Goal: Information Seeking & Learning: Learn about a topic

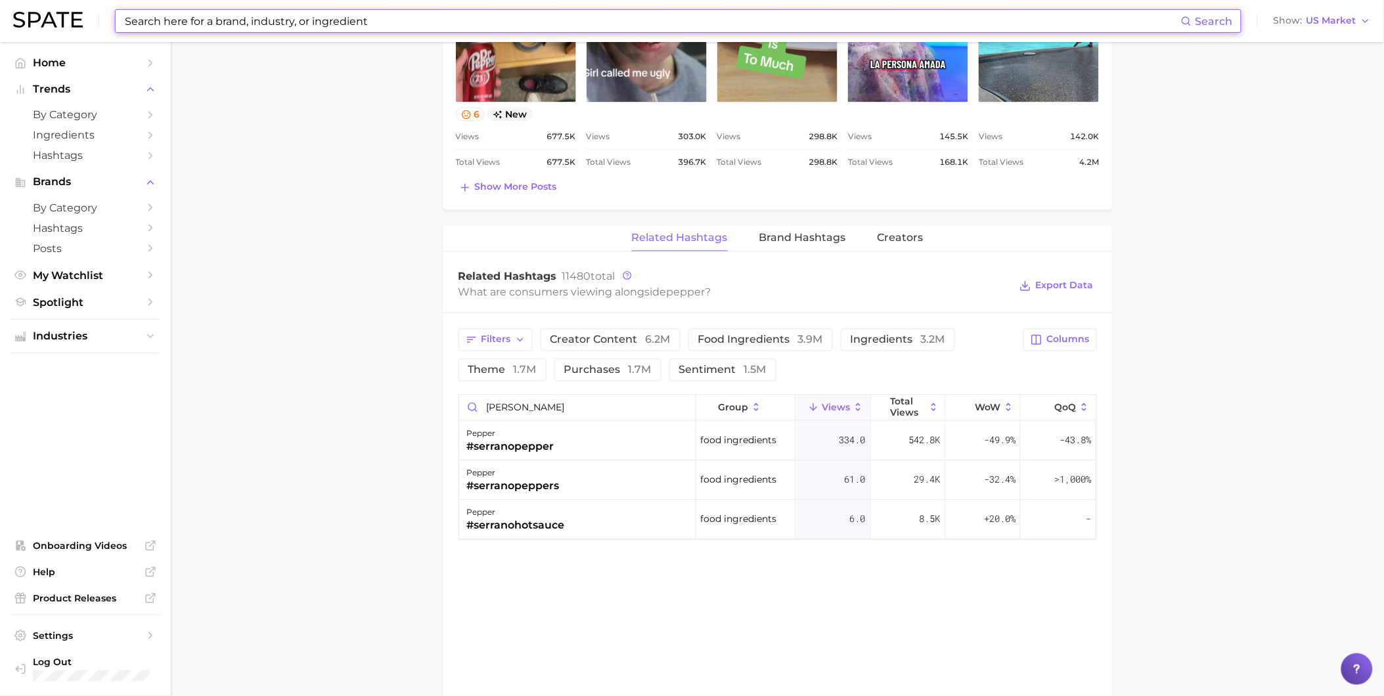
click at [338, 27] on input at bounding box center [651, 21] width 1057 height 22
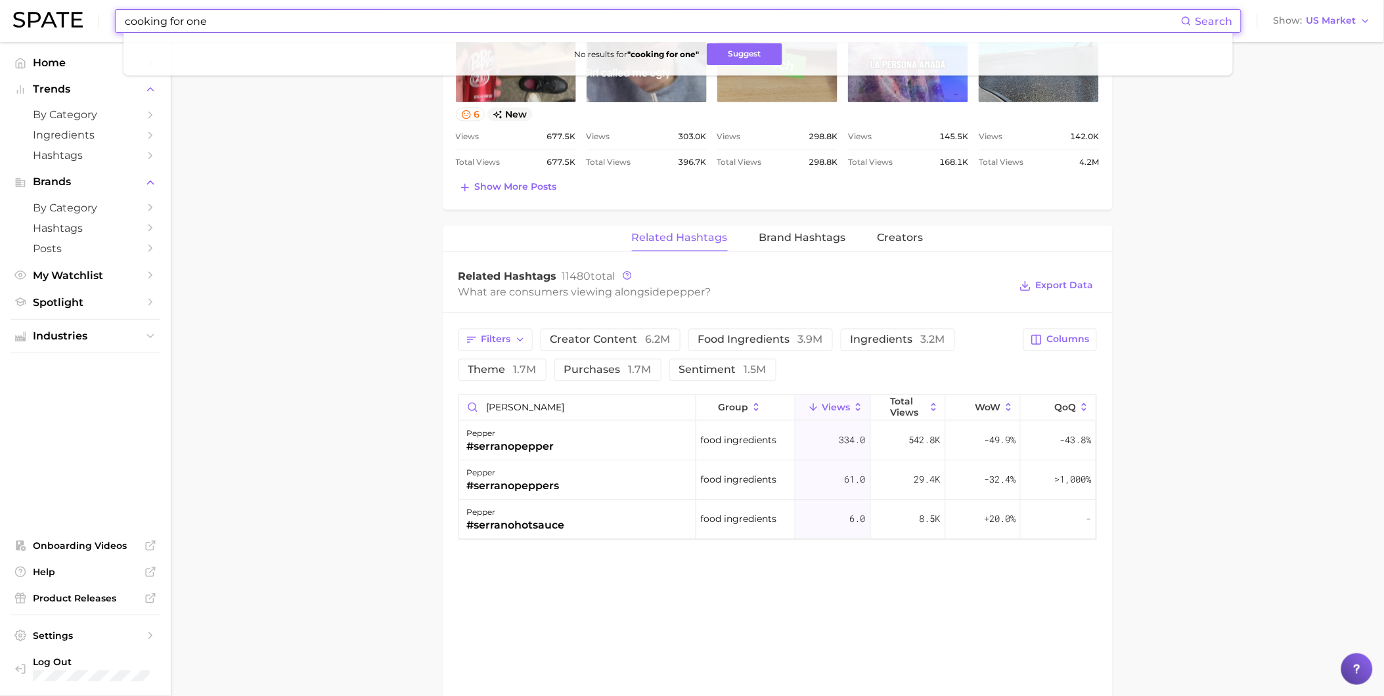
drag, startPoint x: 225, startPoint y: 28, endPoint x: 118, endPoint y: 27, distance: 106.4
click at [118, 27] on div "cooking for one Search No results for " cooking for one " Suggest" at bounding box center [678, 21] width 1126 height 24
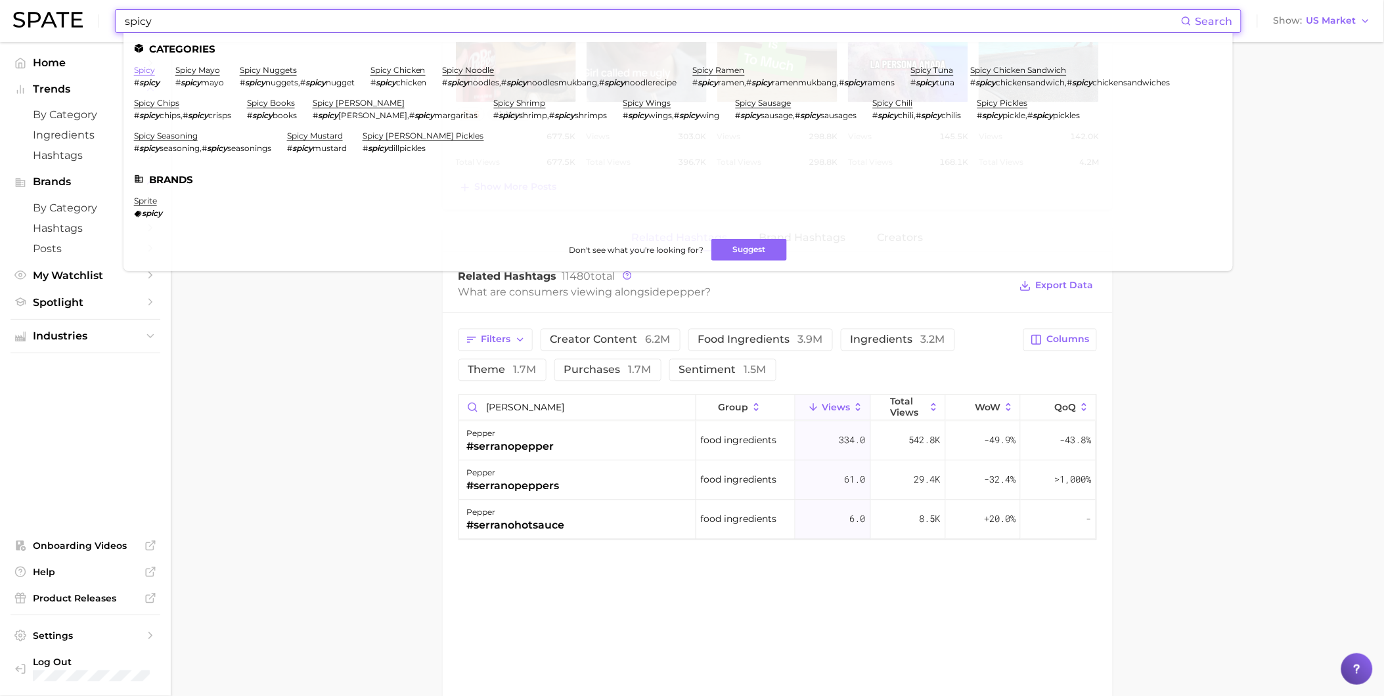
type input "spicy"
click at [148, 74] on link "spicy" at bounding box center [144, 70] width 21 height 10
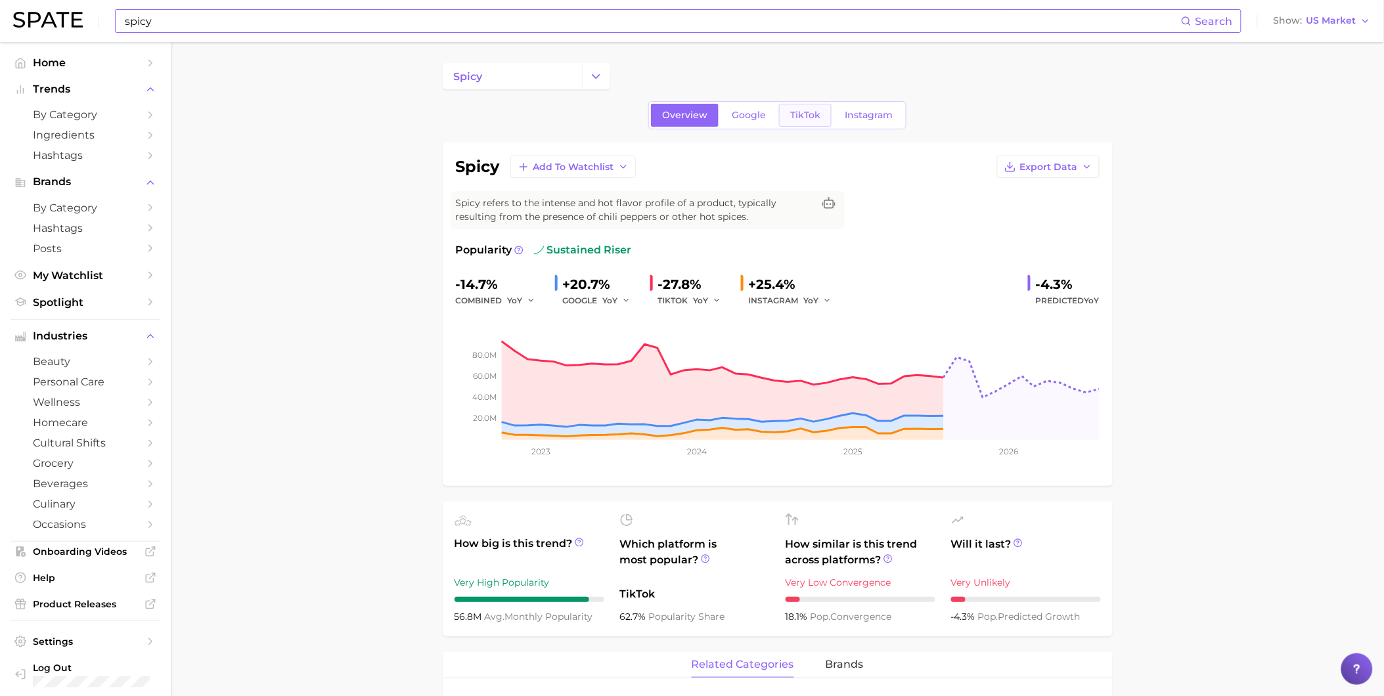
click at [792, 108] on link "TikTok" at bounding box center [805, 115] width 53 height 23
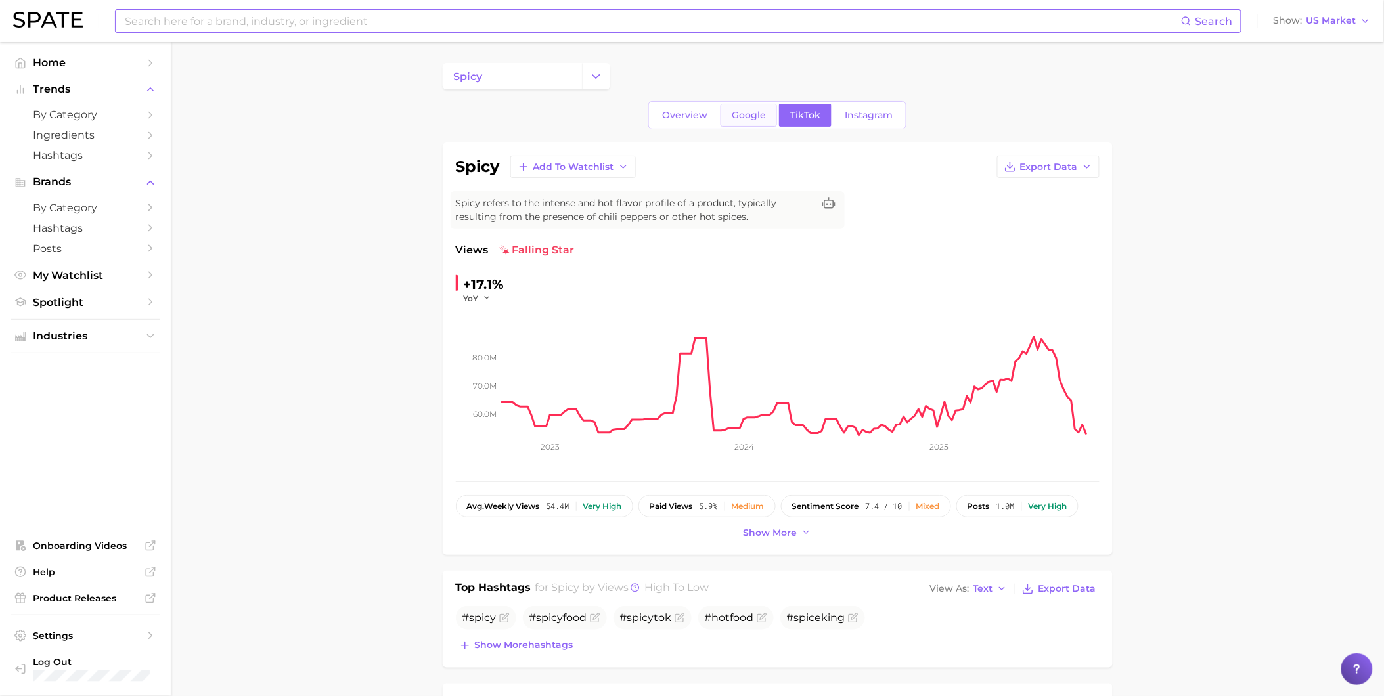
click at [750, 112] on span "Google" at bounding box center [749, 115] width 34 height 11
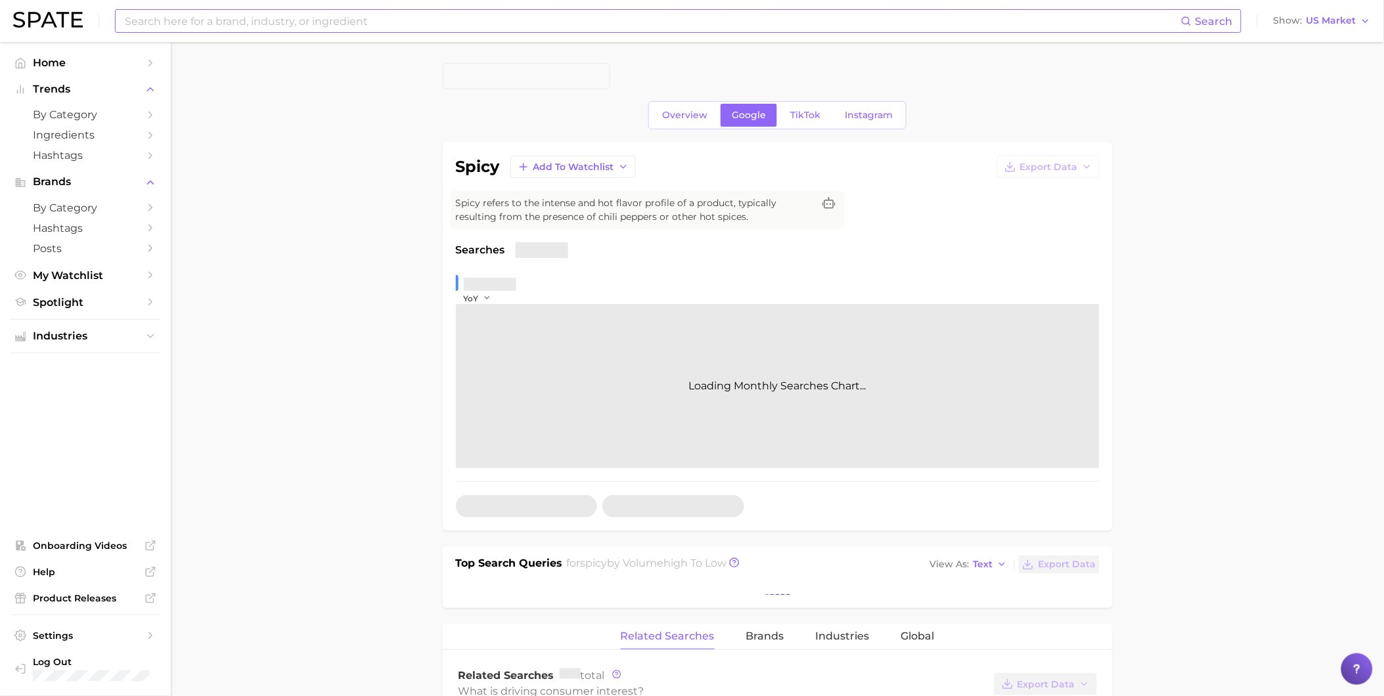
click at [757, 122] on link "Google" at bounding box center [749, 115] width 56 height 23
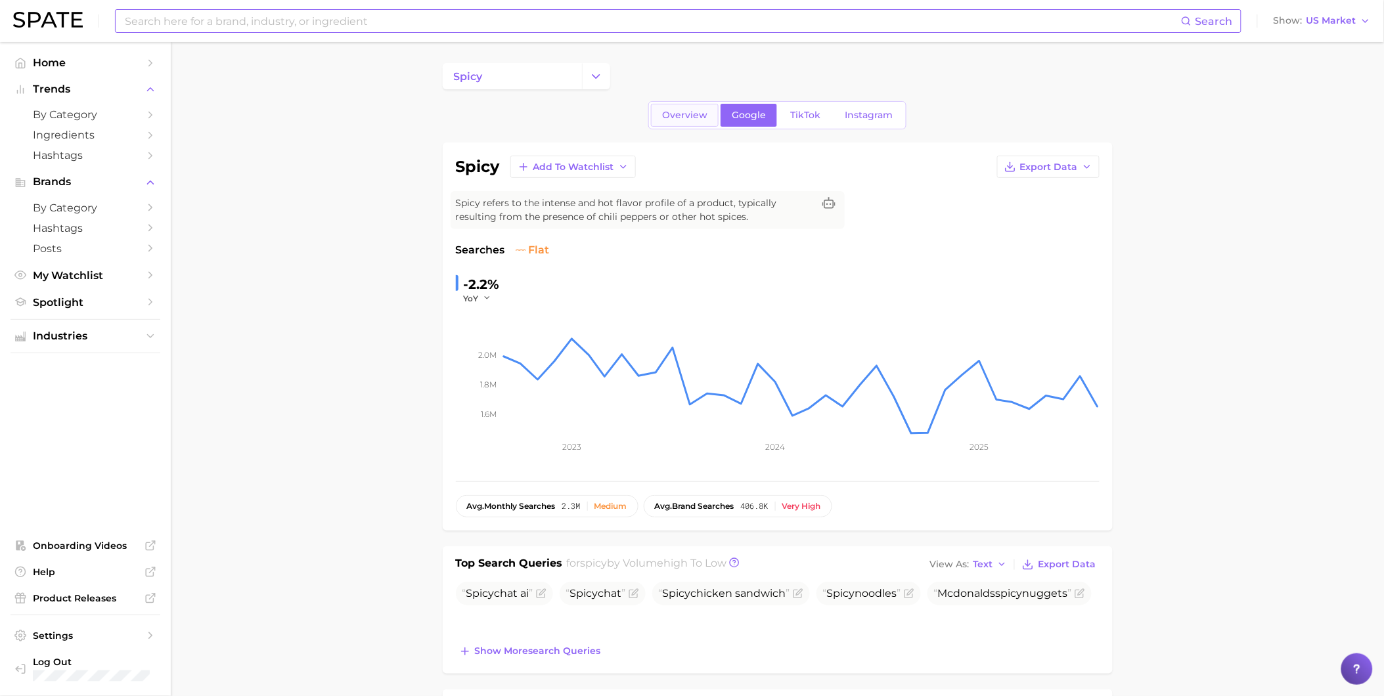
click at [684, 119] on span "Overview" at bounding box center [684, 115] width 45 height 11
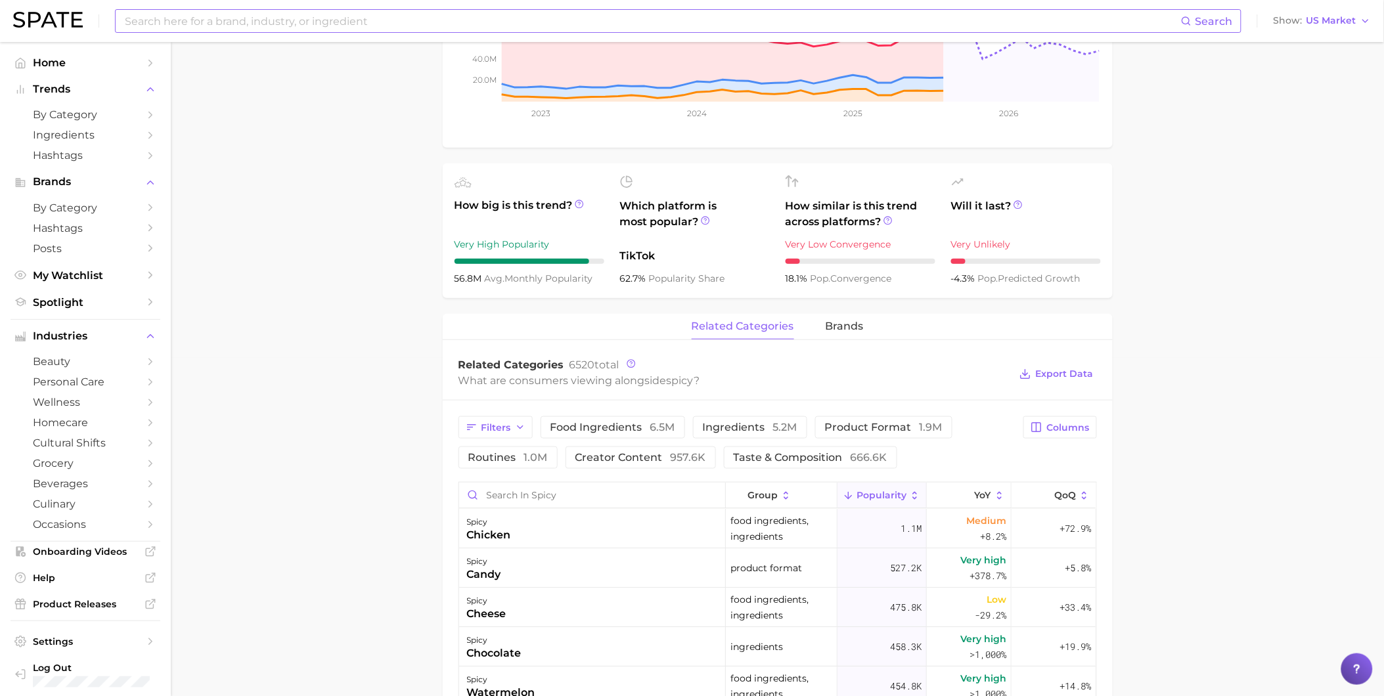
scroll to position [365, 0]
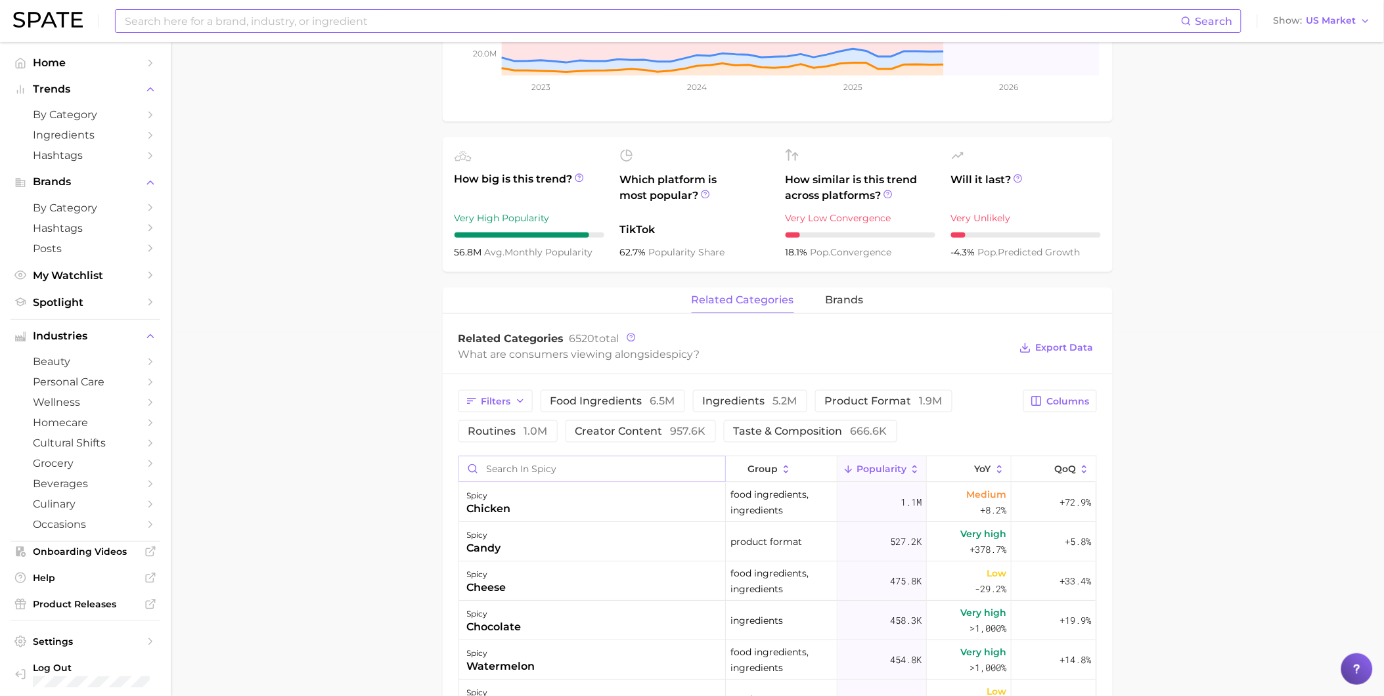
click at [653, 477] on input "Search in spicy" at bounding box center [592, 468] width 266 height 25
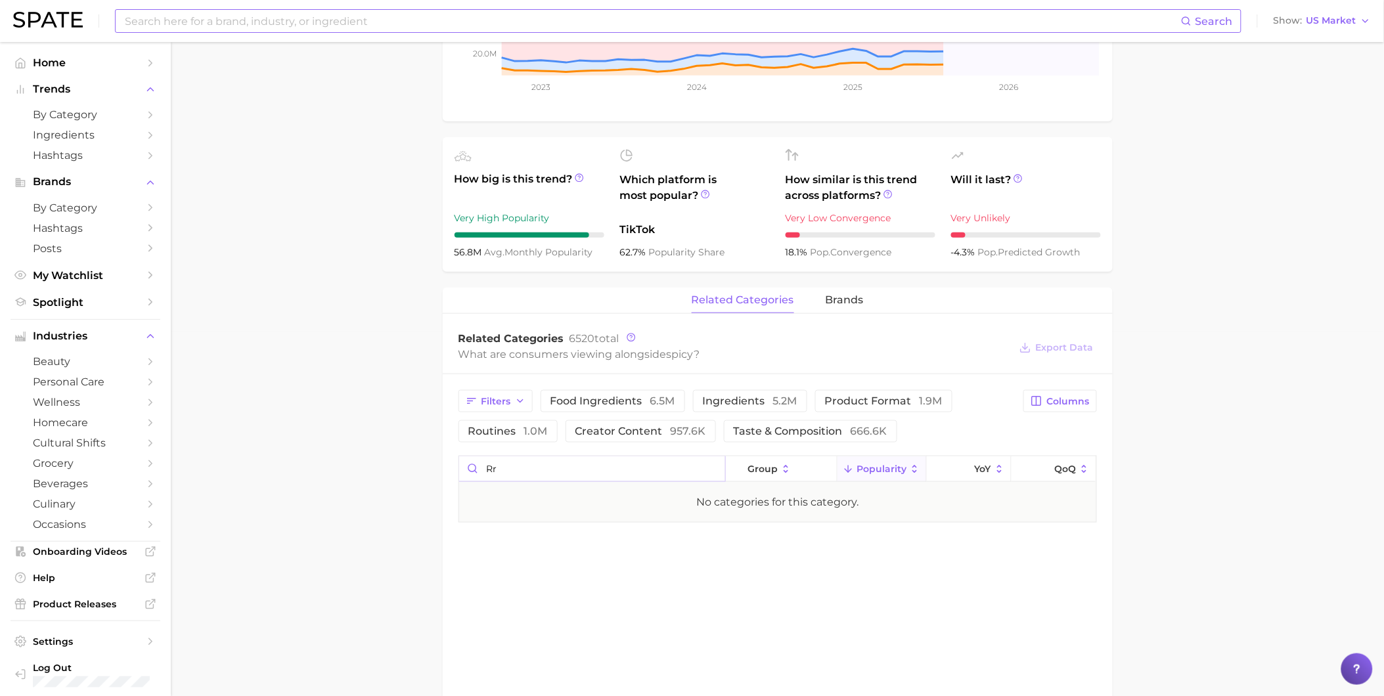
type input "r"
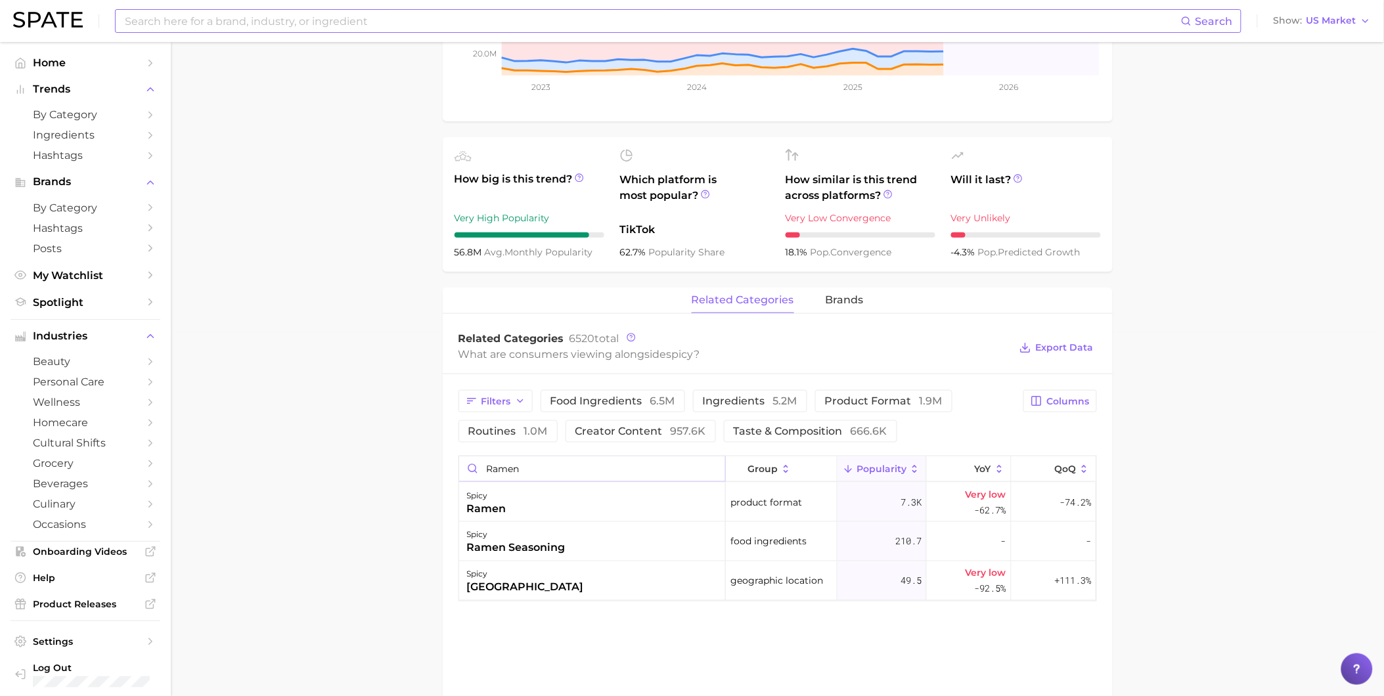
drag, startPoint x: 653, startPoint y: 477, endPoint x: 451, endPoint y: 432, distance: 206.7
click at [441, 464] on main "spicy Overview Google TikTok Instagram spicy Add to Watchlist Export Data Spicy…" at bounding box center [777, 322] width 1213 height 1288
drag, startPoint x: 718, startPoint y: 476, endPoint x: 707, endPoint y: 476, distance: 10.5
click at [717, 476] on input "ramen" at bounding box center [592, 468] width 266 height 25
click at [707, 476] on input "ramen" at bounding box center [592, 468] width 266 height 25
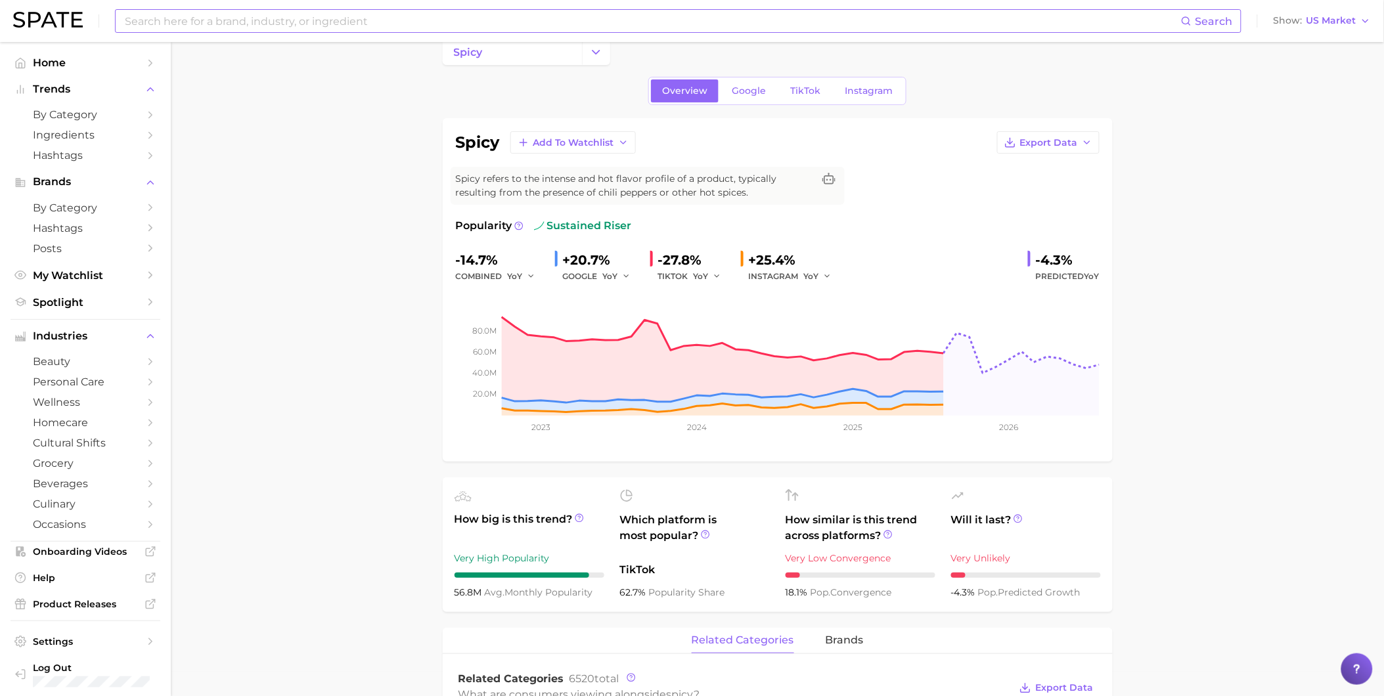
scroll to position [0, 0]
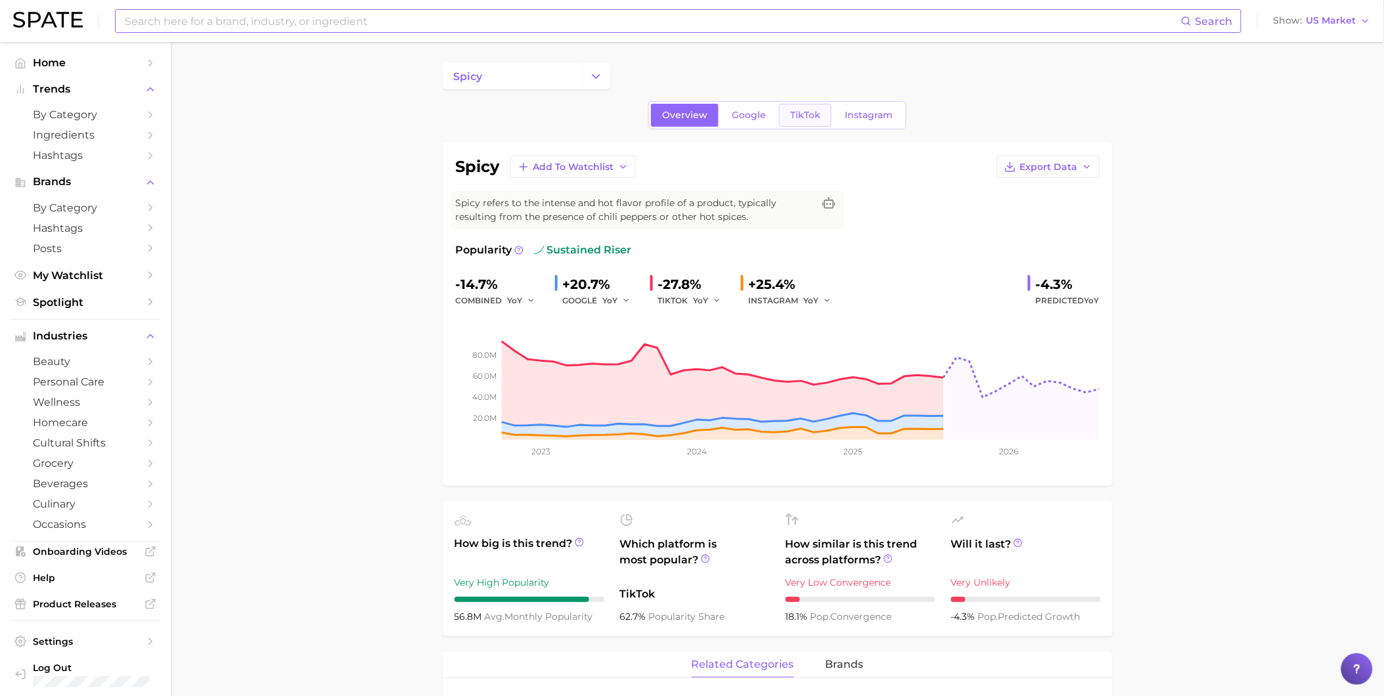
type input "ramen"
click at [793, 107] on link "TikTok" at bounding box center [805, 115] width 53 height 23
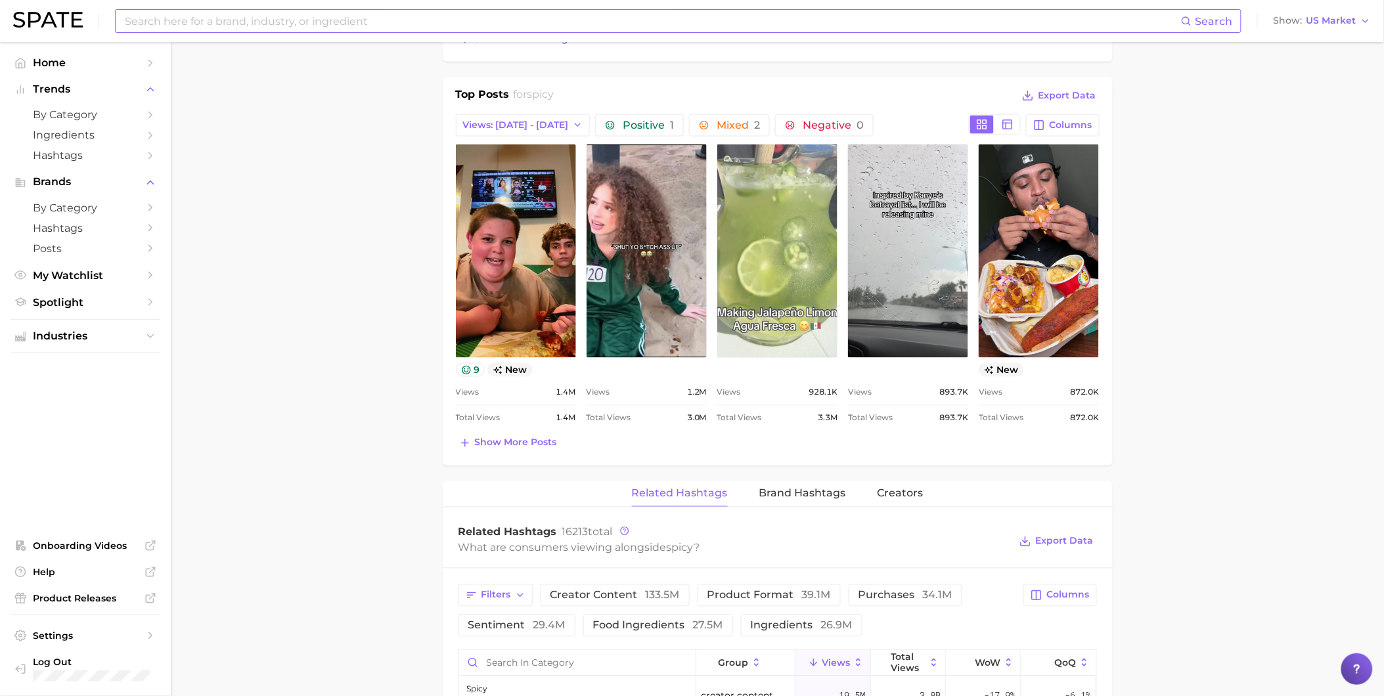
scroll to position [657, 0]
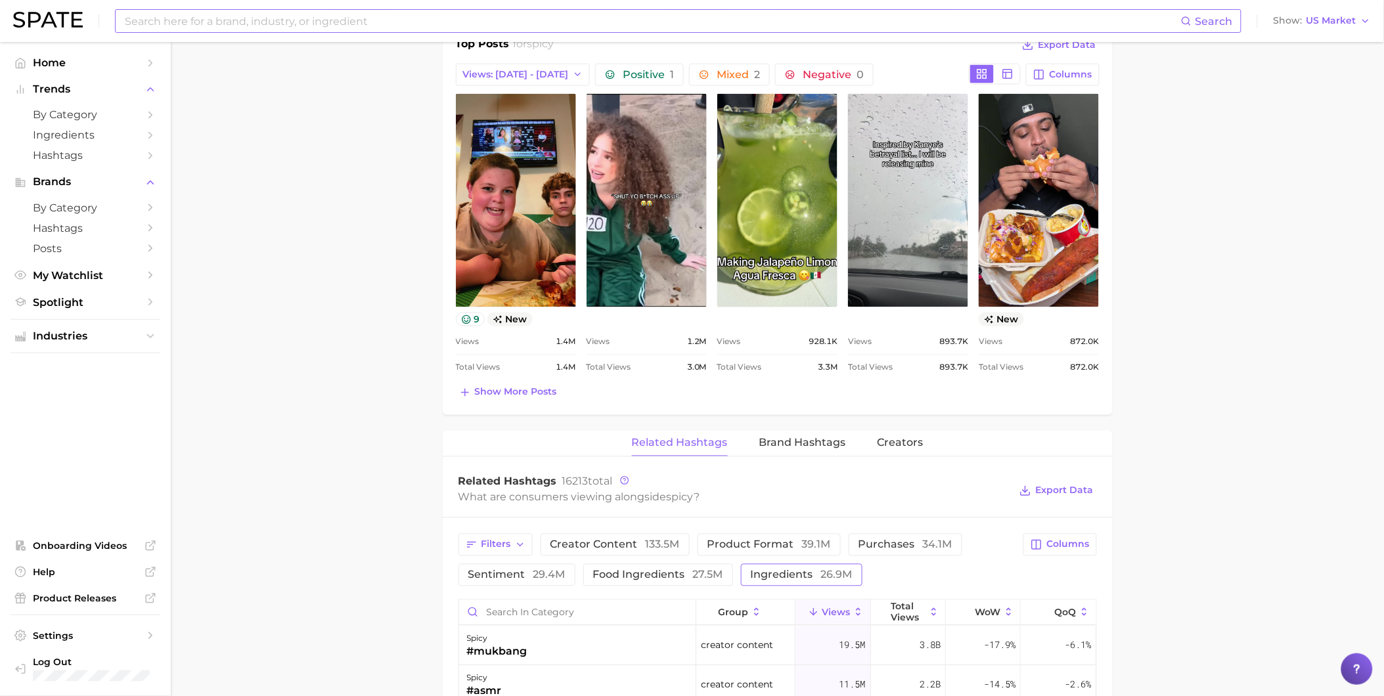
click at [830, 571] on span "26.9m" at bounding box center [837, 575] width 32 height 12
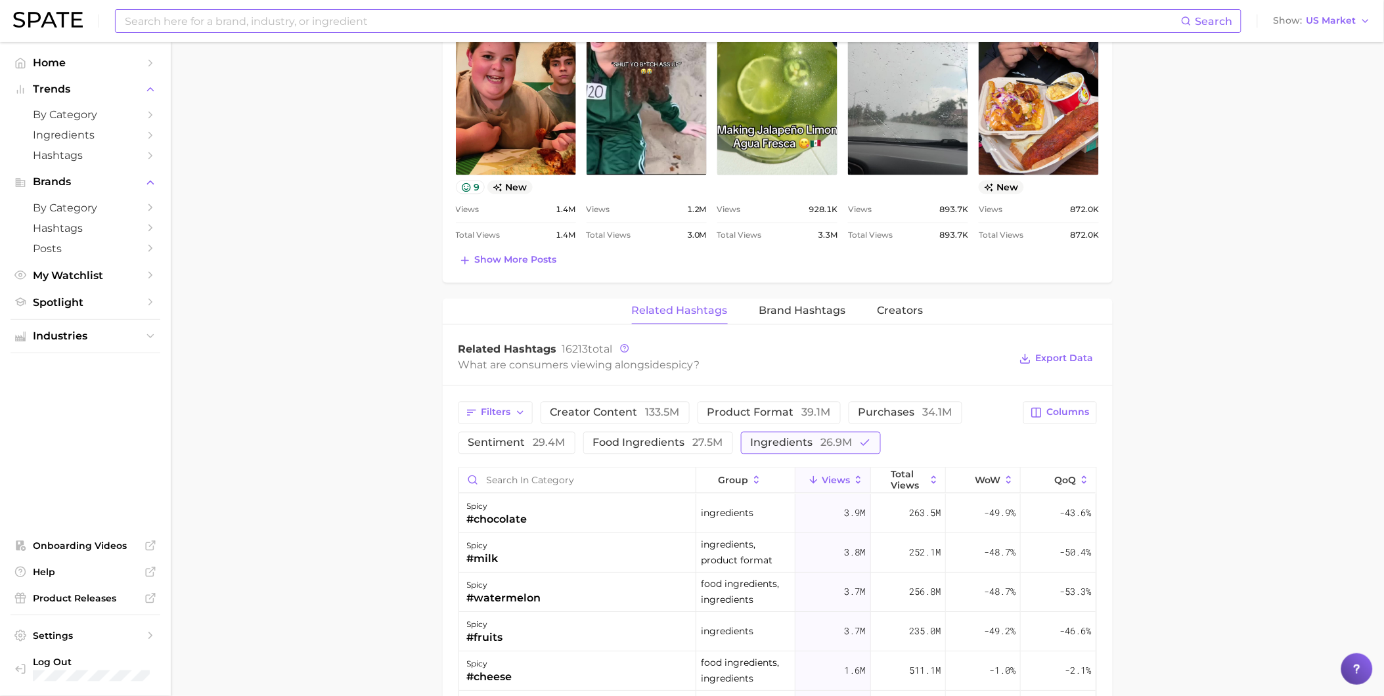
scroll to position [803, 0]
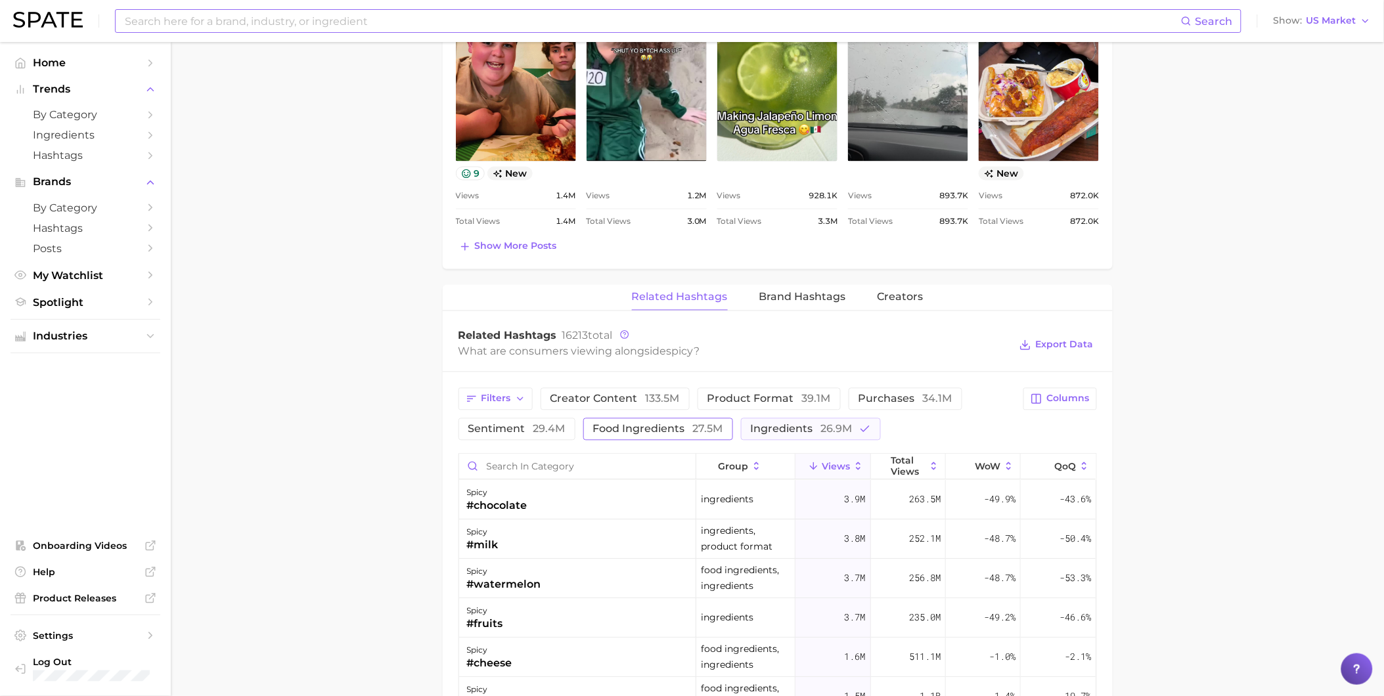
click at [714, 435] on span "27.5m" at bounding box center [708, 429] width 30 height 12
click at [797, 435] on span "ingredients 26.9m" at bounding box center [820, 429] width 102 height 11
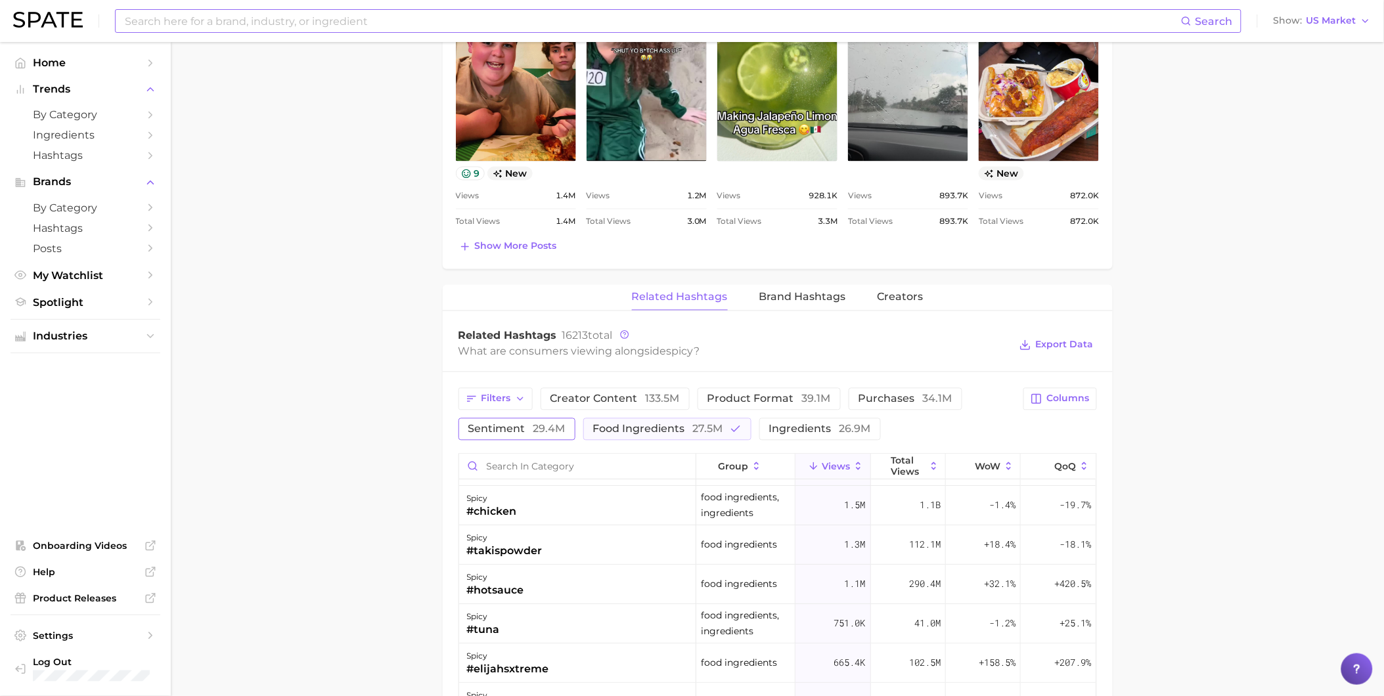
click at [536, 433] on span "29.4m" at bounding box center [549, 429] width 32 height 12
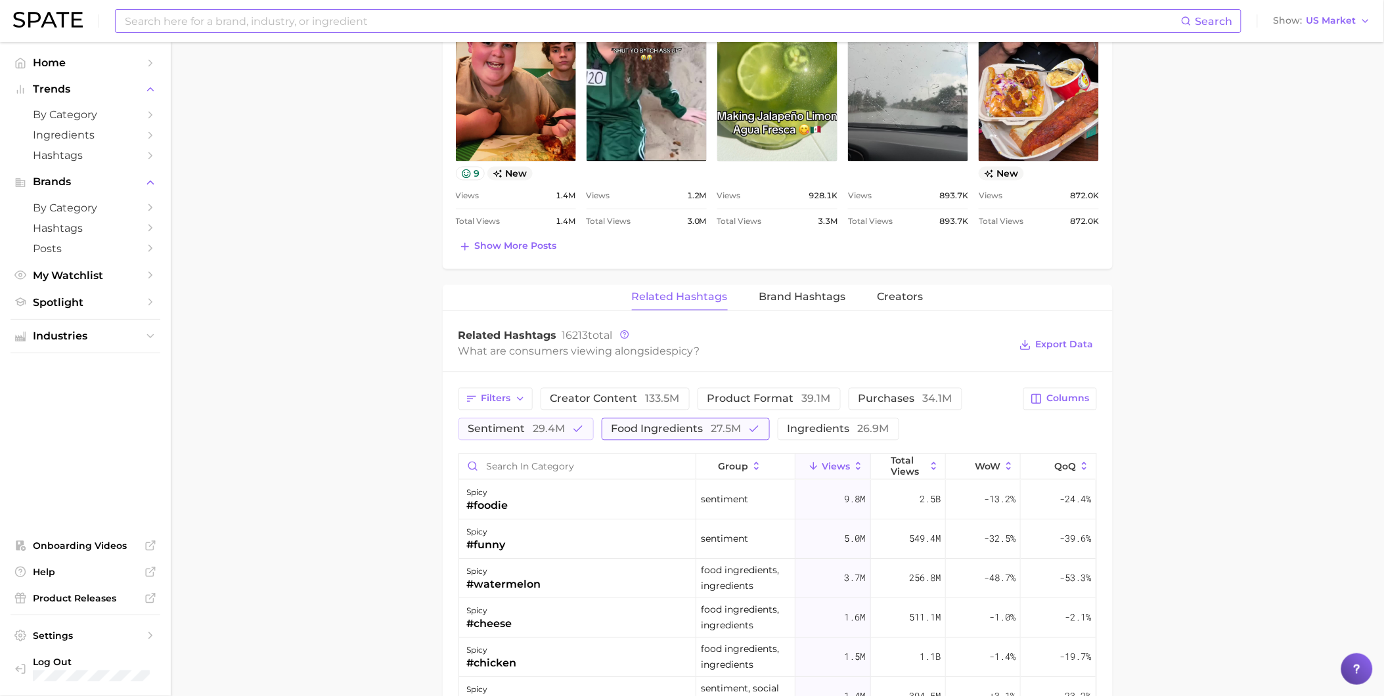
click at [648, 431] on span "food ingredients 27.5m" at bounding box center [676, 429] width 130 height 11
click at [588, 409] on button "creator content 133.5m" at bounding box center [615, 399] width 149 height 22
click at [579, 425] on icon "button" at bounding box center [578, 430] width 12 height 12
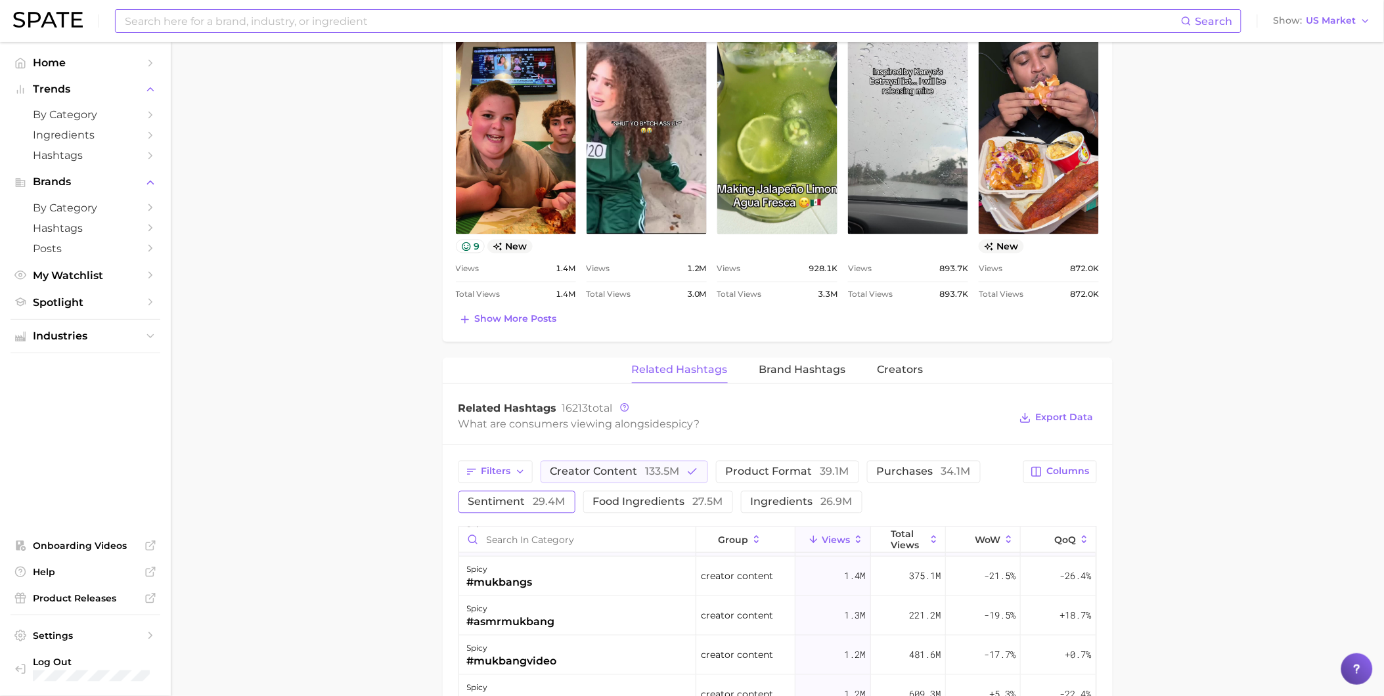
scroll to position [657, 0]
